Goal: Browse casually

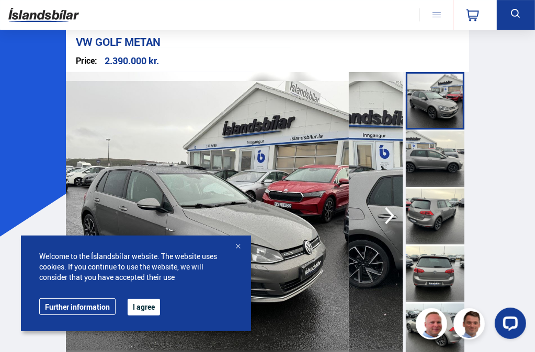
click at [144, 304] on button "I agree" at bounding box center [144, 307] width 32 height 17
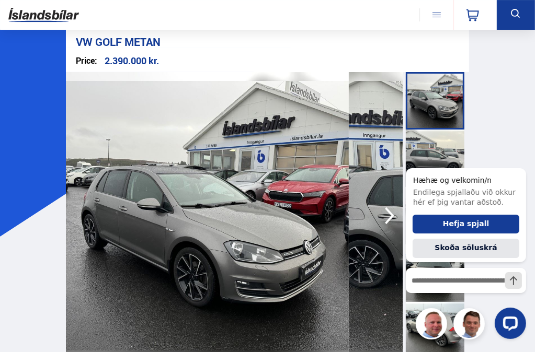
click at [385, 220] on icon "button" at bounding box center [389, 216] width 9 height 17
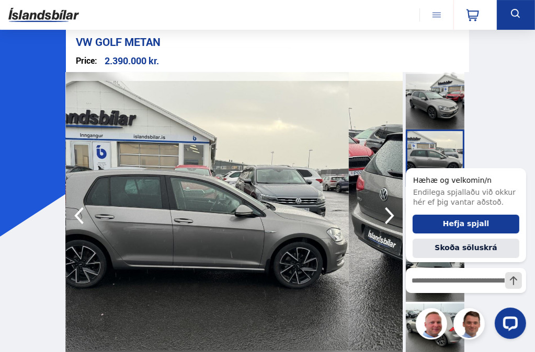
click at [379, 214] on icon "button" at bounding box center [389, 215] width 21 height 25
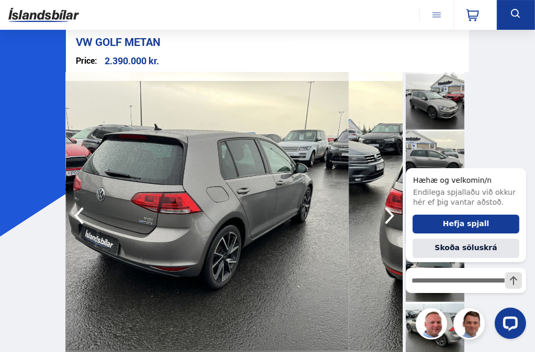
click at [379, 212] on icon "button" at bounding box center [389, 215] width 21 height 25
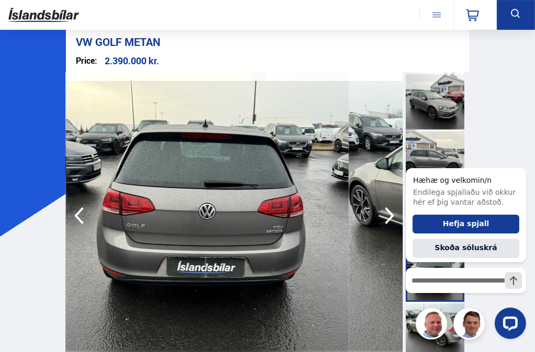
click at [385, 216] on icon "button" at bounding box center [389, 216] width 9 height 17
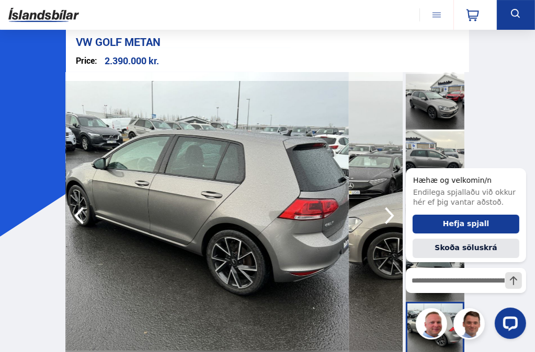
click at [385, 216] on icon "button" at bounding box center [389, 216] width 9 height 17
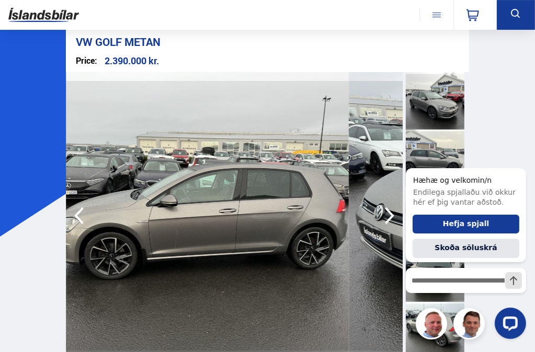
click at [385, 216] on icon "button" at bounding box center [389, 216] width 9 height 17
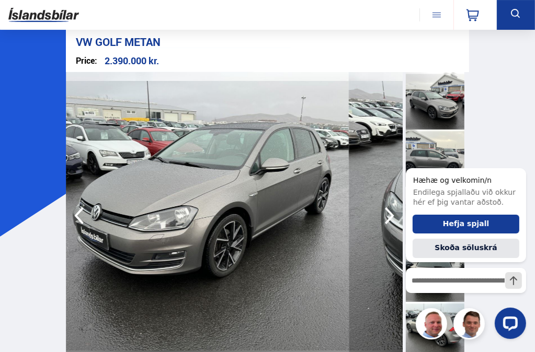
click at [385, 216] on icon "button" at bounding box center [389, 216] width 9 height 17
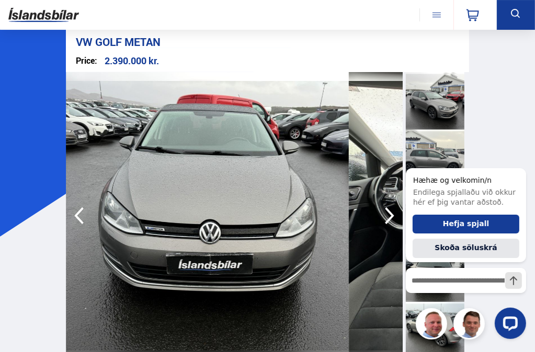
click at [385, 216] on icon "button" at bounding box center [389, 216] width 9 height 17
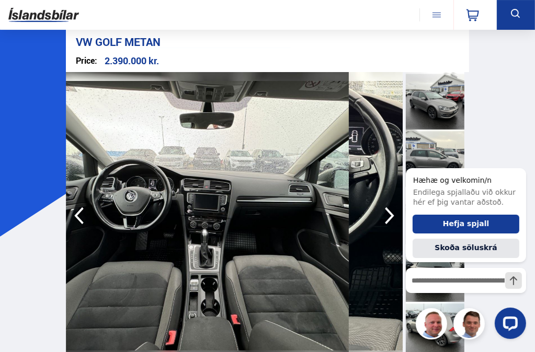
click at [385, 216] on icon "button" at bounding box center [389, 216] width 9 height 17
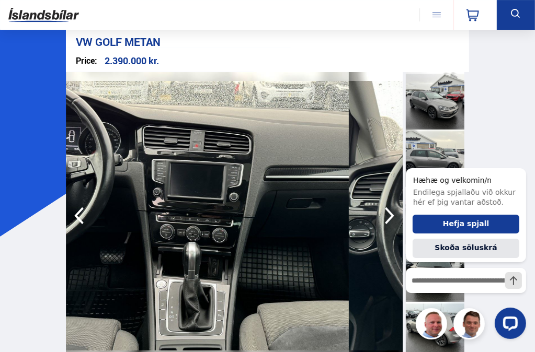
click at [385, 216] on icon "button" at bounding box center [389, 216] width 9 height 17
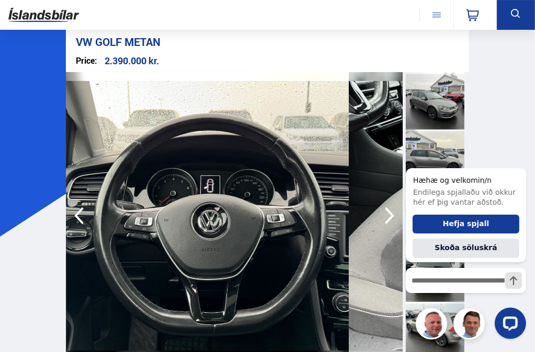
click at [379, 215] on icon "button" at bounding box center [389, 215] width 21 height 25
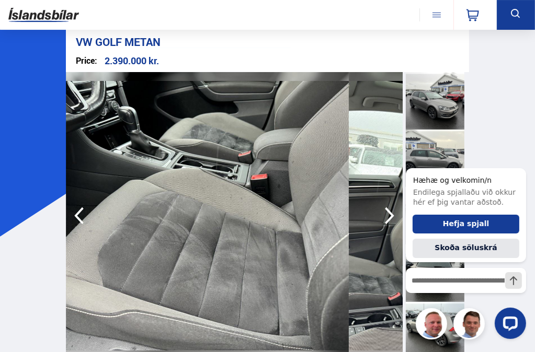
click at [379, 215] on icon "button" at bounding box center [389, 215] width 21 height 25
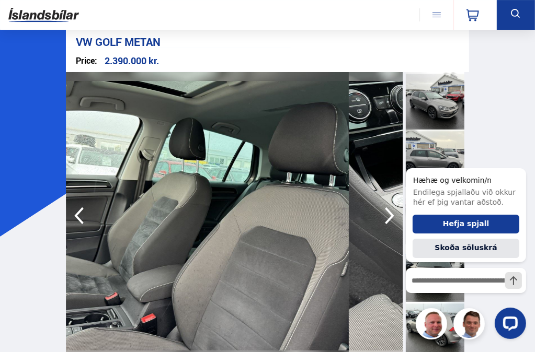
click at [379, 212] on icon "button" at bounding box center [389, 215] width 21 height 25
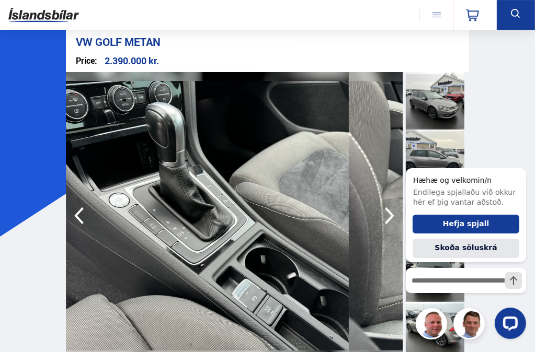
click at [379, 212] on icon "button" at bounding box center [389, 215] width 21 height 25
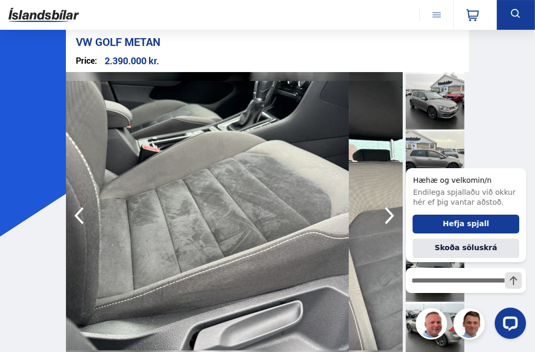
click at [379, 212] on icon "button" at bounding box center [389, 215] width 21 height 25
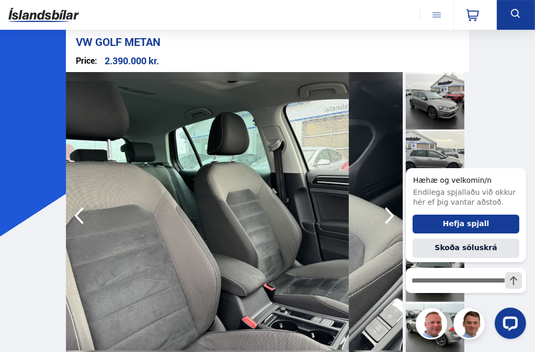
click at [379, 212] on icon "button" at bounding box center [389, 215] width 21 height 25
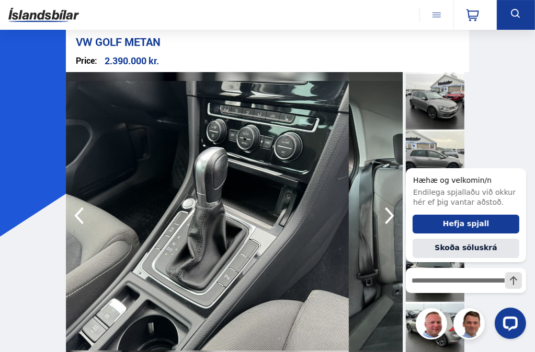
click at [379, 212] on icon "button" at bounding box center [389, 215] width 21 height 25
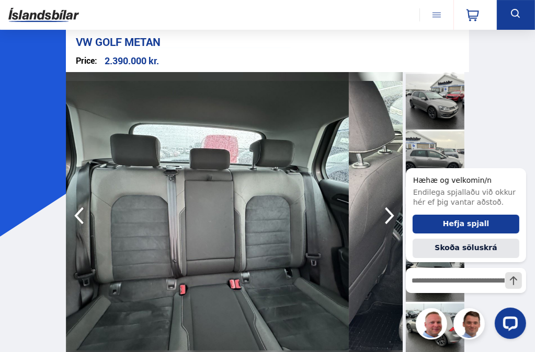
click at [379, 212] on icon "button" at bounding box center [389, 215] width 21 height 25
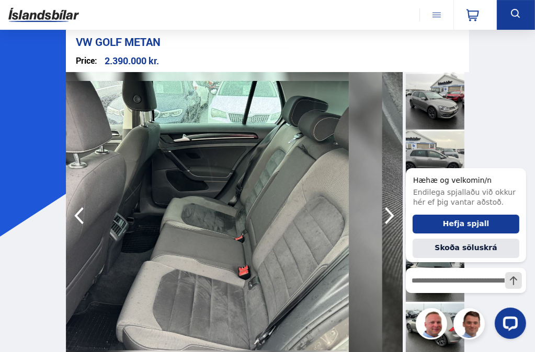
click at [379, 212] on icon "button" at bounding box center [389, 215] width 21 height 25
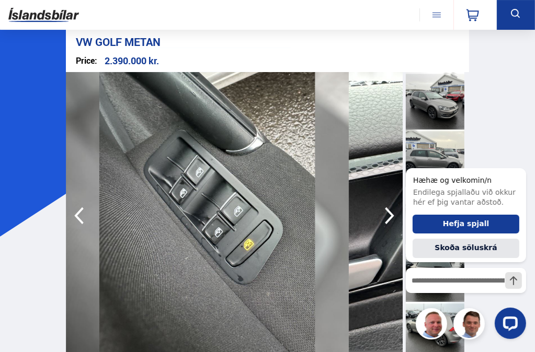
click at [379, 212] on icon "button" at bounding box center [389, 215] width 21 height 25
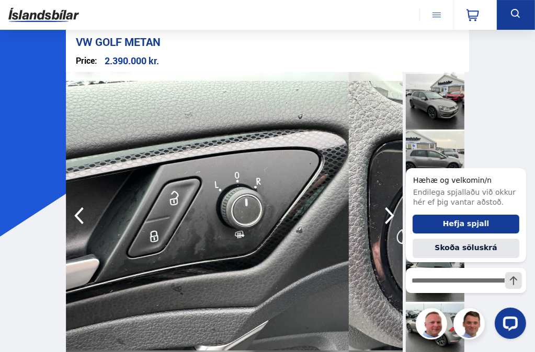
click at [379, 212] on icon "button" at bounding box center [389, 215] width 21 height 25
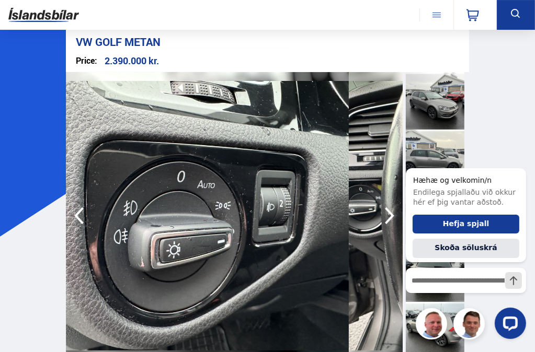
click at [379, 212] on icon "button" at bounding box center [389, 215] width 21 height 25
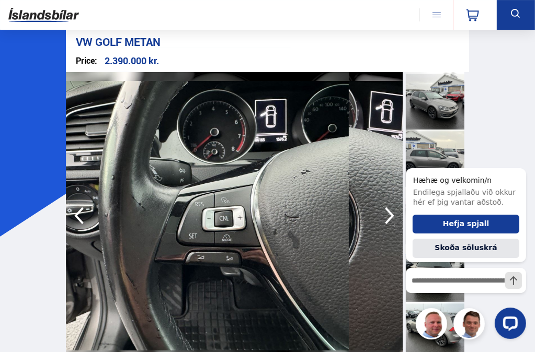
click at [379, 212] on icon "button" at bounding box center [389, 215] width 21 height 25
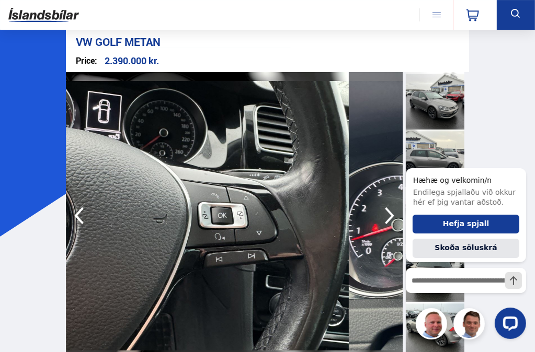
click at [379, 212] on icon "button" at bounding box center [389, 215] width 21 height 25
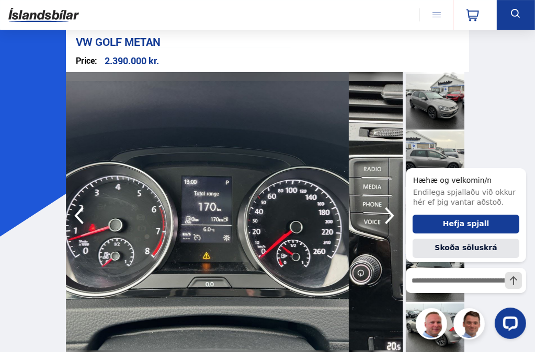
click at [379, 212] on icon "button" at bounding box center [389, 215] width 21 height 25
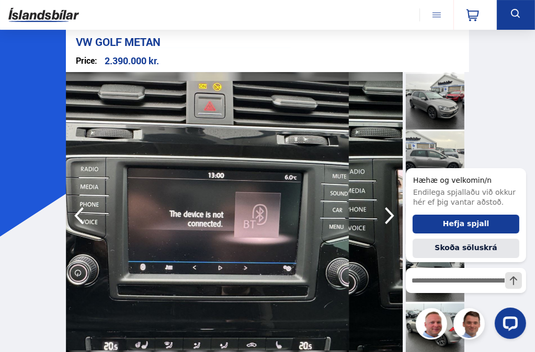
click at [379, 212] on icon "button" at bounding box center [389, 215] width 21 height 25
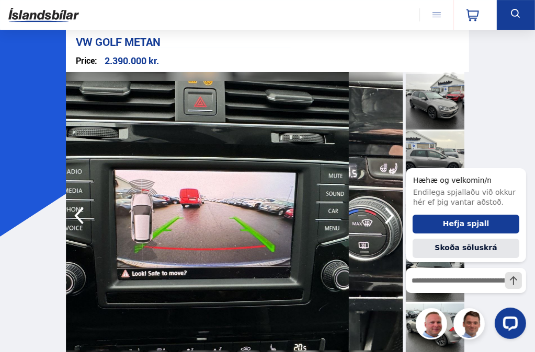
click at [379, 212] on icon "button" at bounding box center [389, 215] width 21 height 25
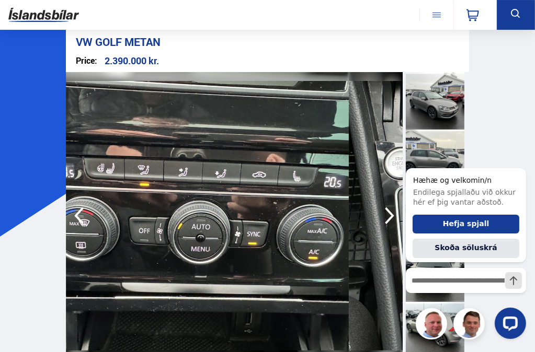
click at [379, 212] on icon "button" at bounding box center [389, 215] width 21 height 25
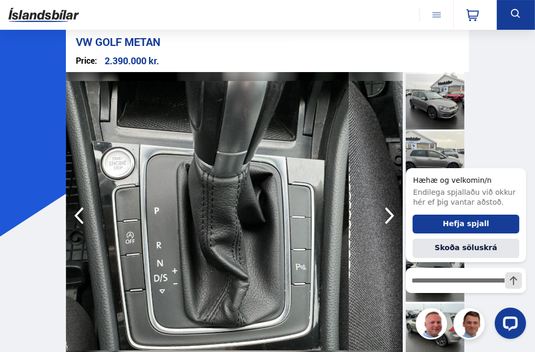
click at [379, 212] on icon "button" at bounding box center [389, 215] width 21 height 25
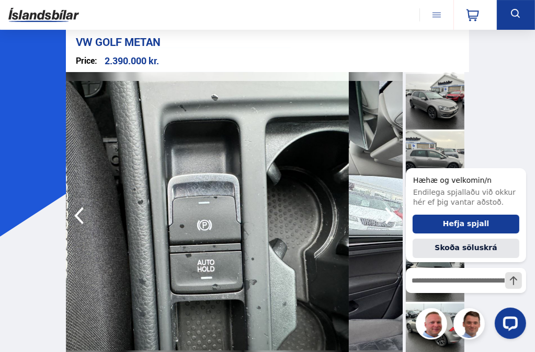
click at [379, 212] on icon "button" at bounding box center [389, 215] width 21 height 25
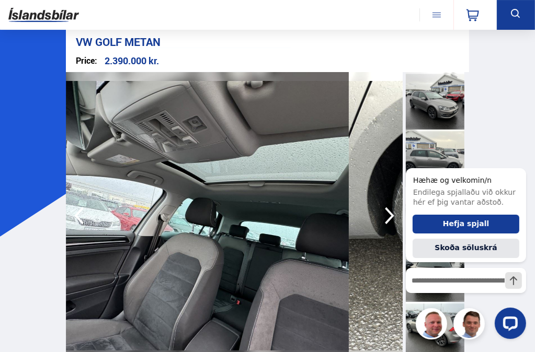
click at [379, 212] on icon "button" at bounding box center [389, 215] width 21 height 25
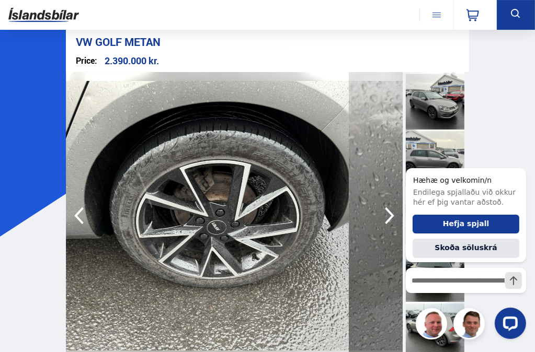
click at [379, 212] on icon "button" at bounding box center [389, 215] width 21 height 25
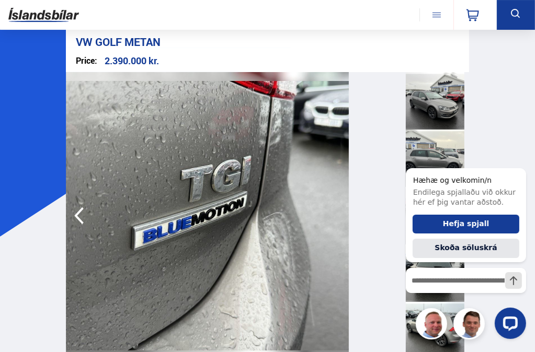
click at [281, 212] on img at bounding box center [207, 216] width 283 height 288
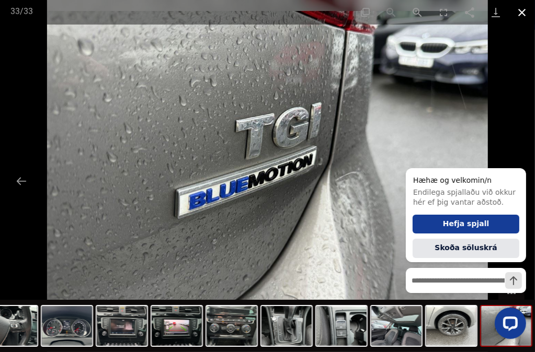
click at [521, 10] on button "Close gallery" at bounding box center [522, 12] width 26 height 25
